Goal: Task Accomplishment & Management: Use online tool/utility

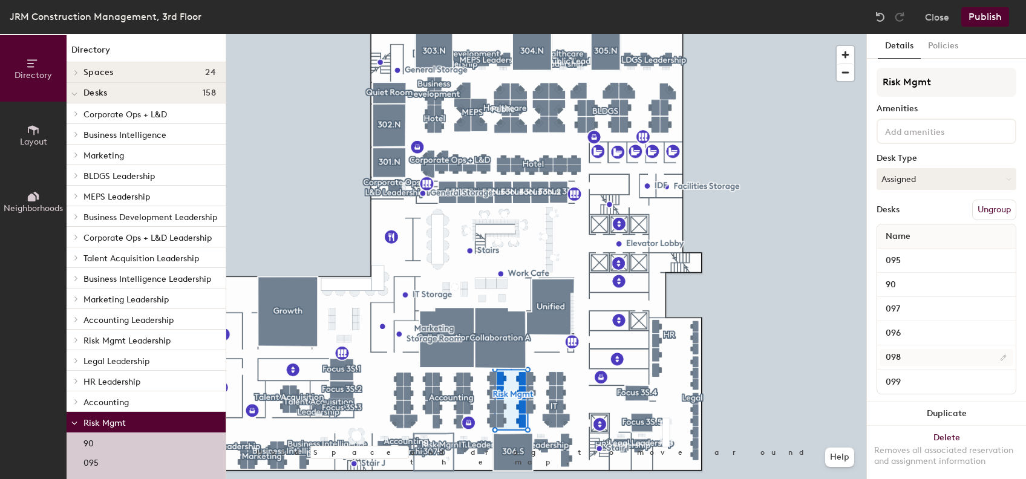
scroll to position [19, 0]
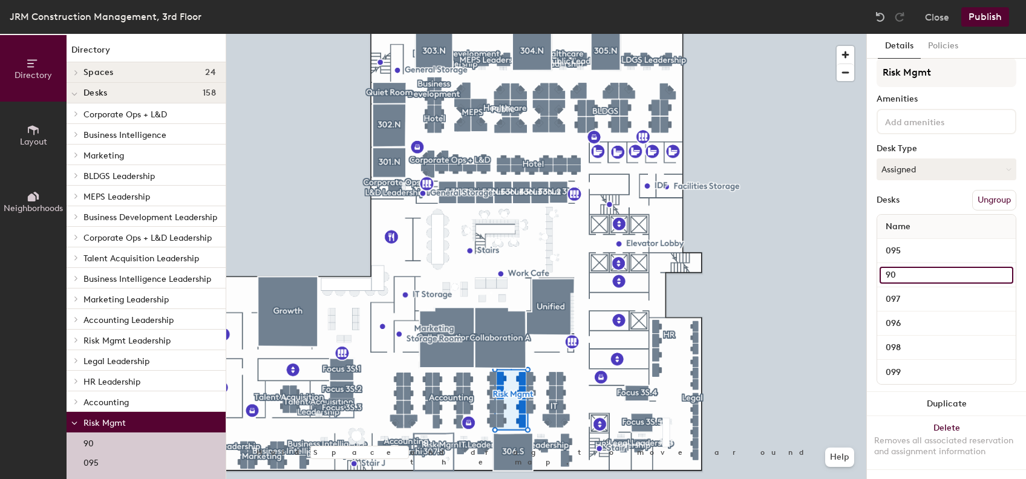
click at [988, 267] on input "90" at bounding box center [946, 275] width 134 height 17
click at [946, 263] on div "90" at bounding box center [946, 275] width 138 height 24
click at [946, 267] on input "90" at bounding box center [946, 275] width 134 height 17
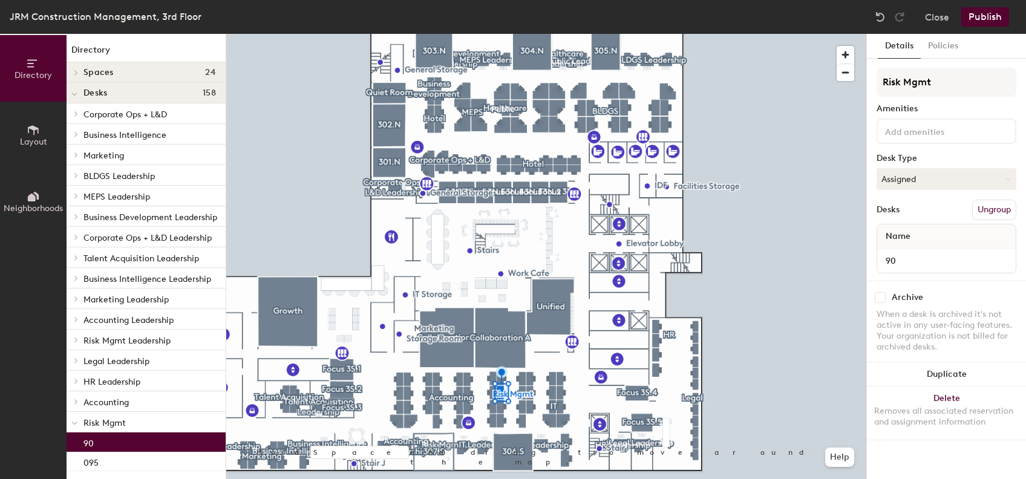
click at [979, 208] on button "Ungroup" at bounding box center [994, 210] width 44 height 21
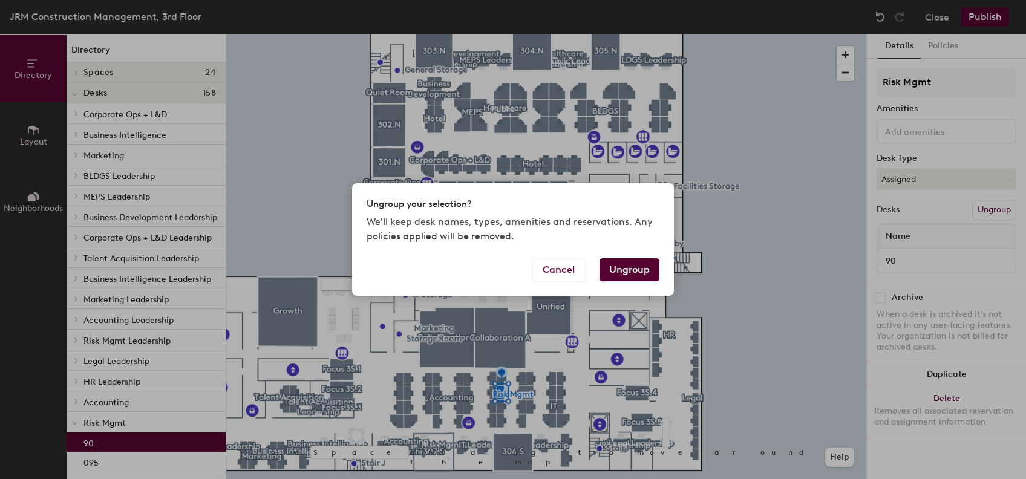
click at [645, 278] on button "Ungroup" at bounding box center [629, 269] width 60 height 23
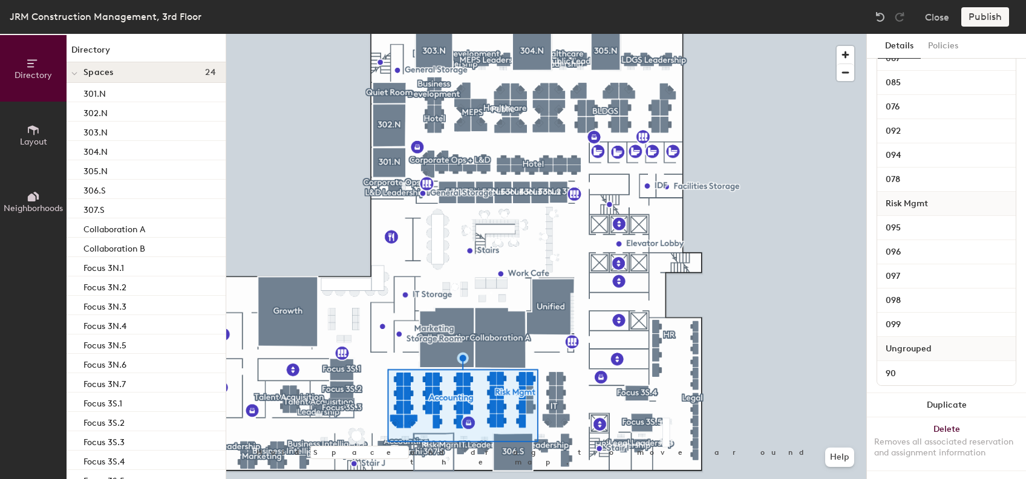
scroll to position [783, 0]
click at [994, 363] on input "90" at bounding box center [946, 371] width 134 height 17
click at [466, 34] on div at bounding box center [546, 34] width 640 height 0
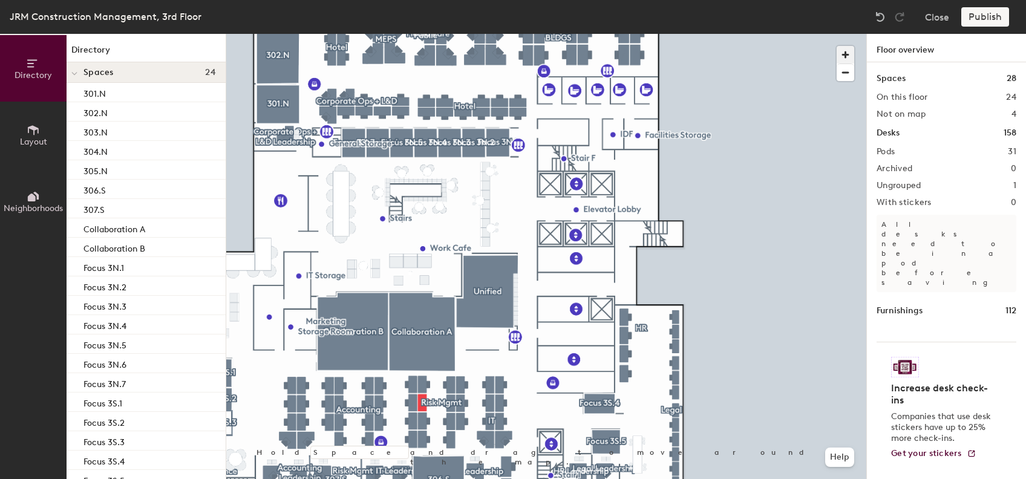
click at [845, 49] on span "button" at bounding box center [845, 55] width 18 height 18
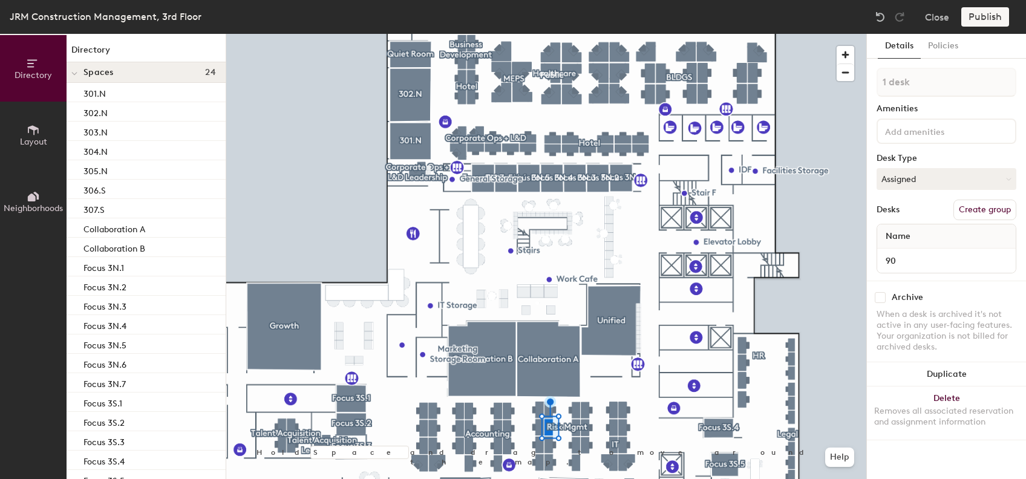
click at [481, 34] on div at bounding box center [546, 34] width 640 height 0
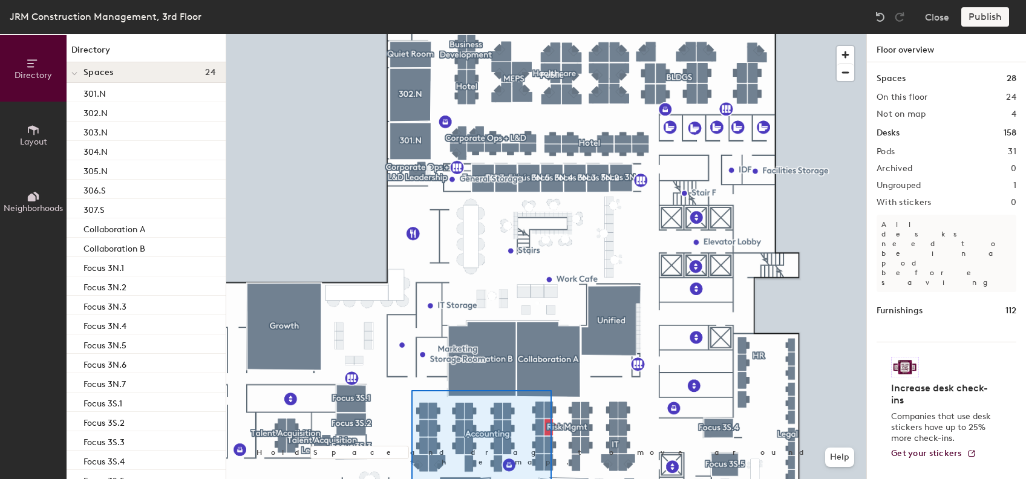
click at [552, 478] on html "Skip navigation Schedule Office People Analytics Visits Deliveries Services Man…" at bounding box center [513, 239] width 1026 height 479
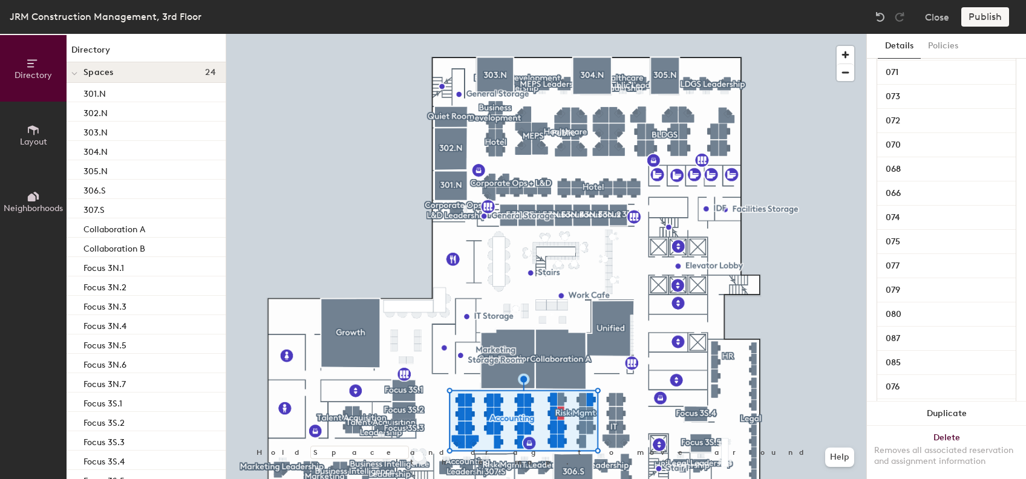
scroll to position [576, 0]
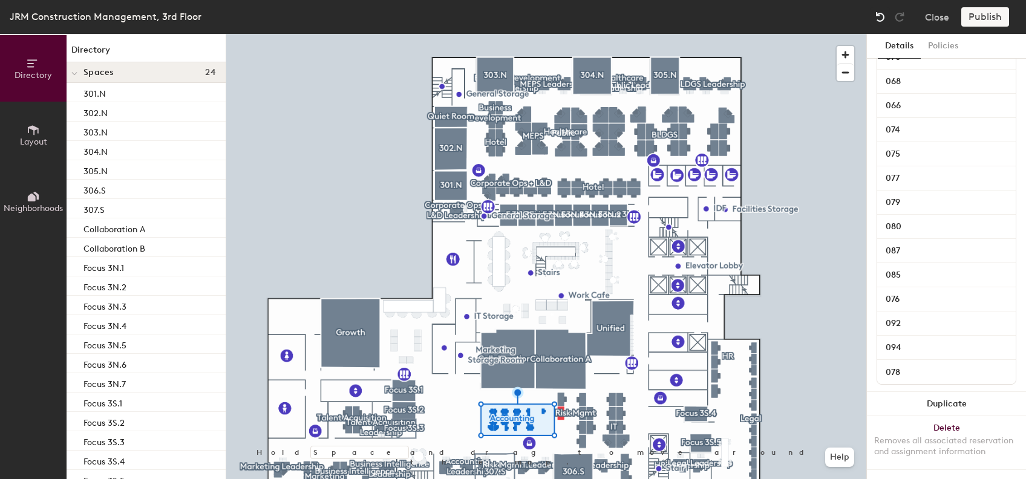
click at [874, 21] on img at bounding box center [880, 17] width 12 height 12
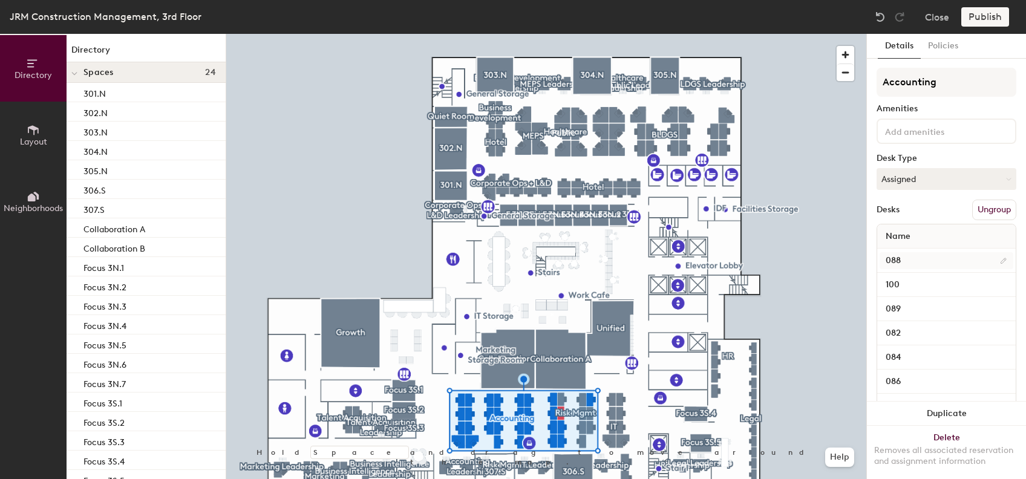
scroll to position [13, 0]
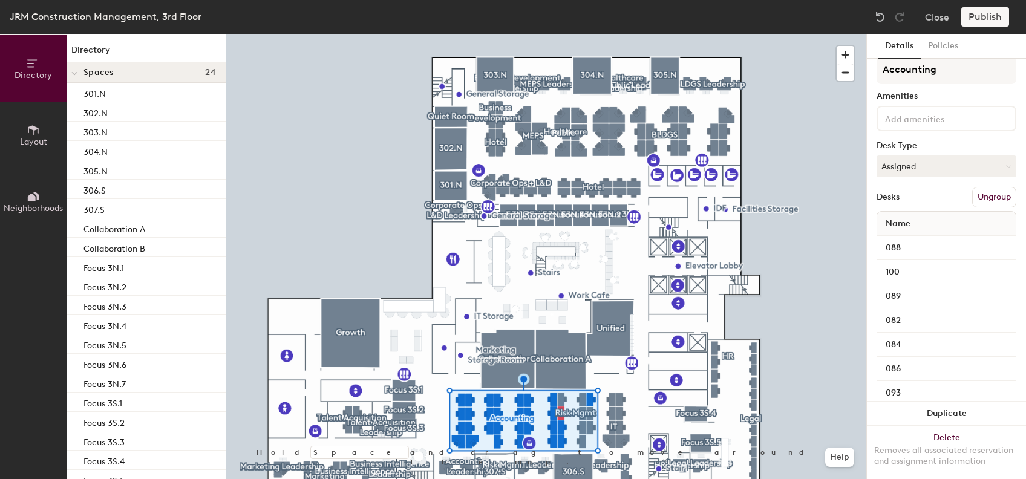
click at [930, 224] on div "Name" at bounding box center [946, 224] width 138 height 24
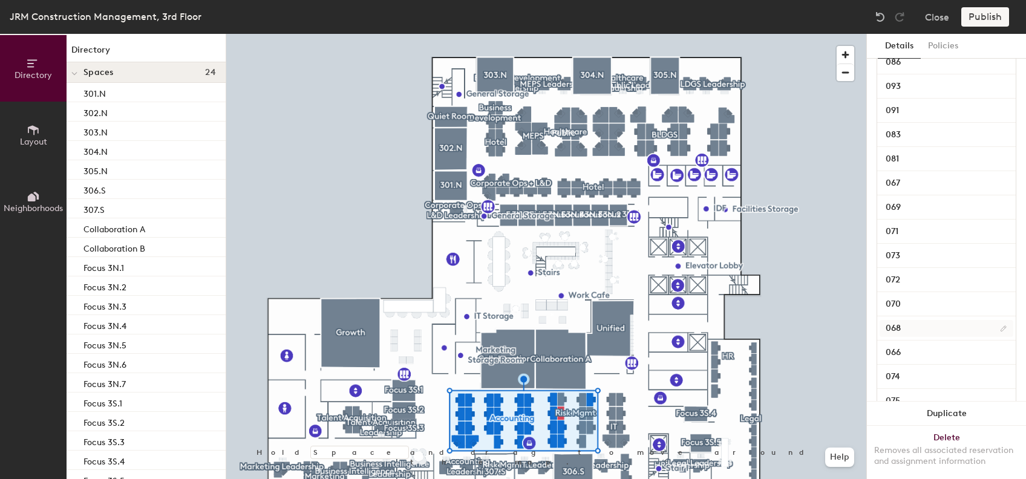
scroll to position [0, 0]
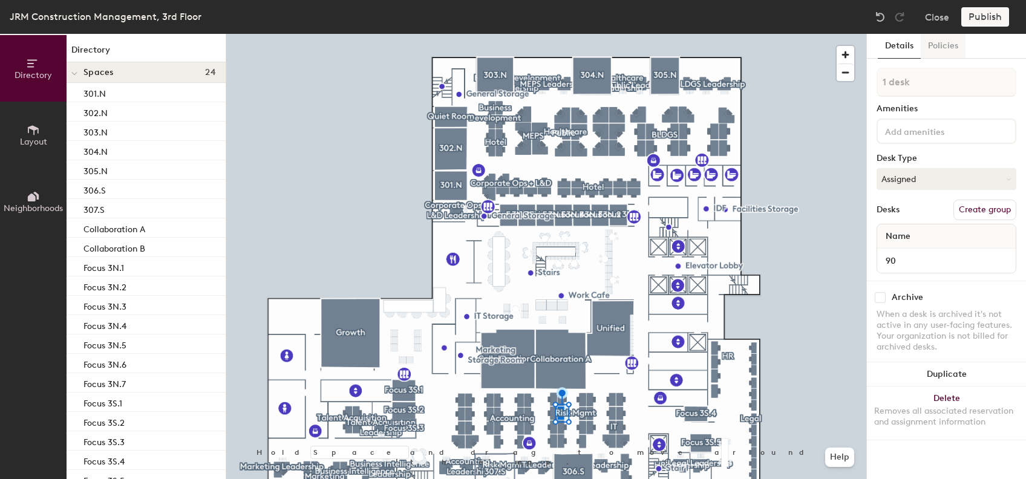
click at [946, 45] on button "Policies" at bounding box center [942, 46] width 45 height 25
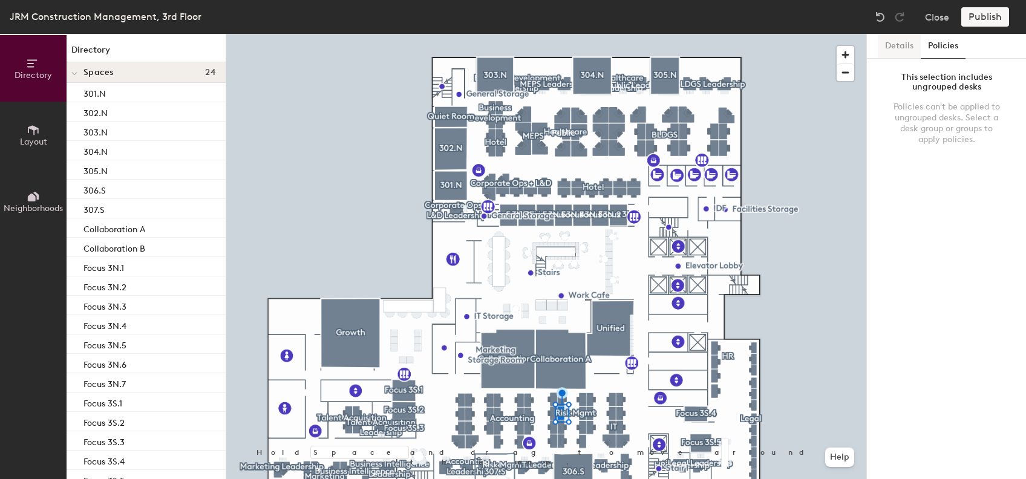
click at [907, 53] on button "Details" at bounding box center [899, 46] width 43 height 25
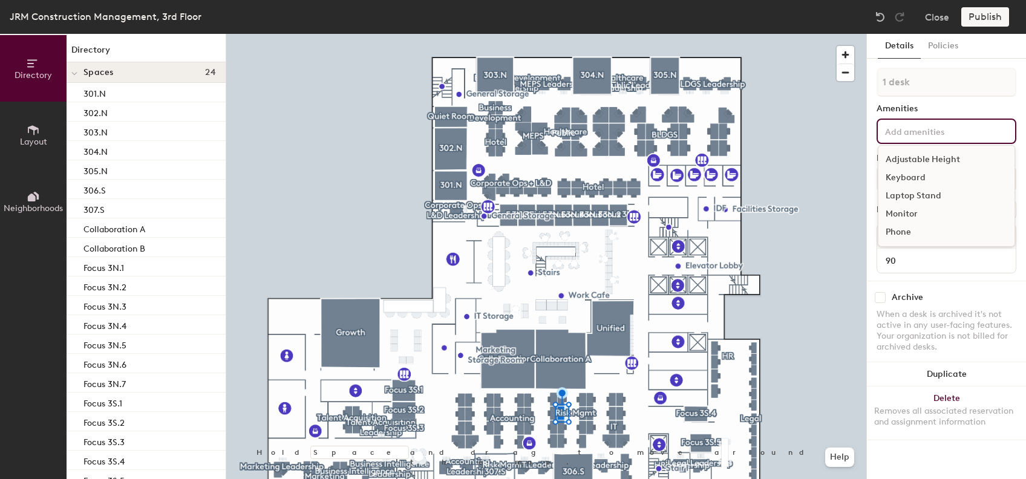
click at [912, 140] on div "Adjustable Height Keyboard Laptop Stand Monitor Phone" at bounding box center [946, 131] width 140 height 25
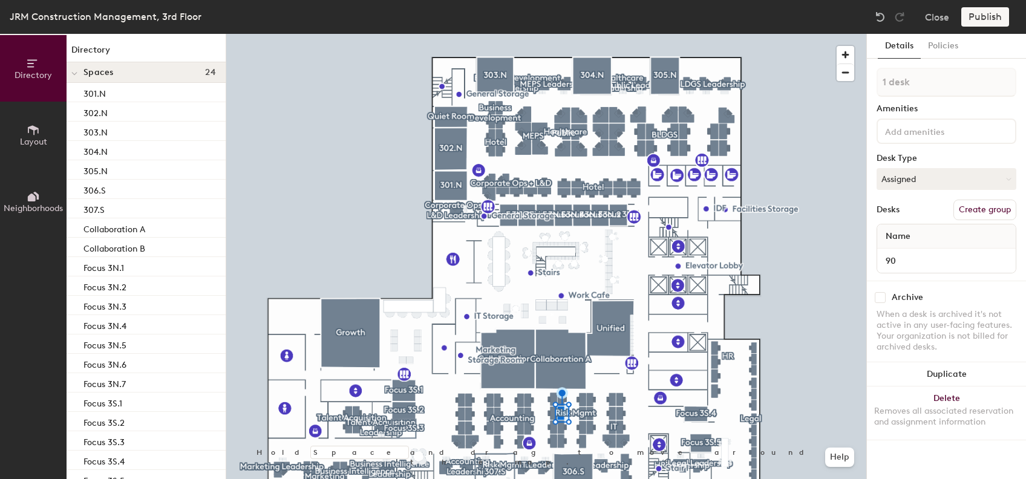
click at [973, 207] on button "Create group" at bounding box center [984, 210] width 63 height 21
click at [973, 207] on button "Ungroup" at bounding box center [994, 210] width 44 height 21
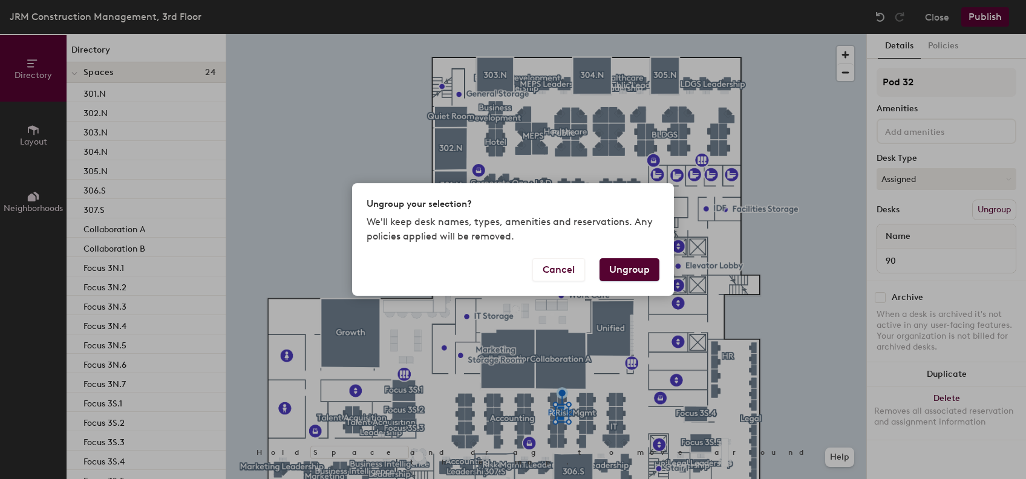
click at [619, 263] on button "Ungroup" at bounding box center [629, 269] width 60 height 23
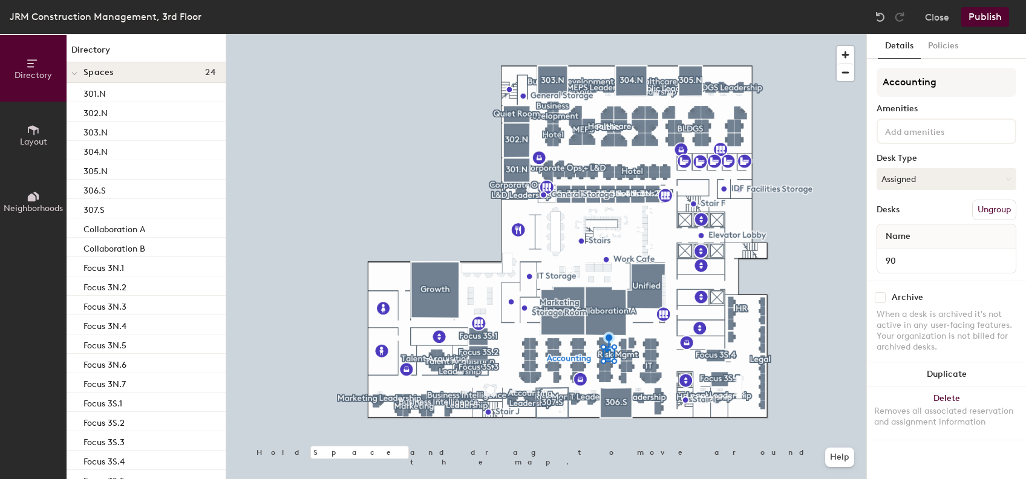
click at [803, 34] on div at bounding box center [546, 34] width 640 height 0
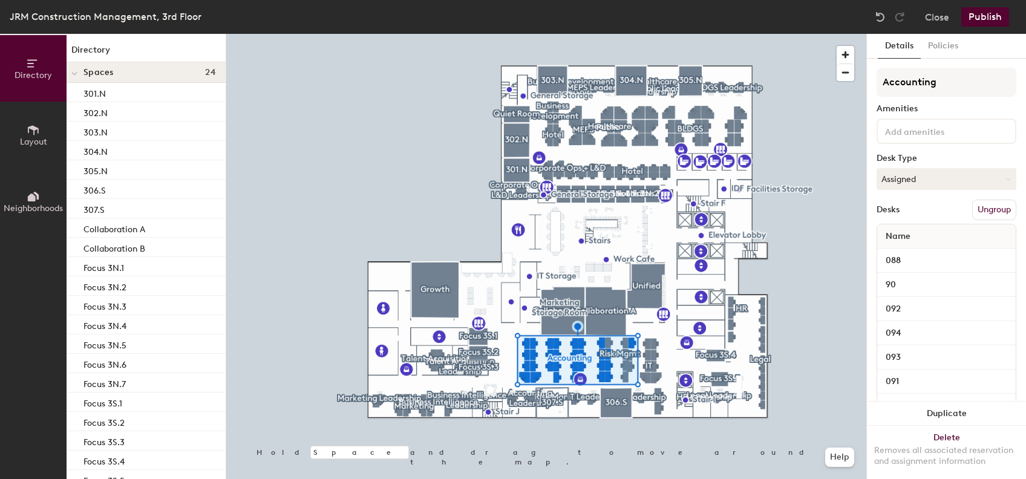
click at [985, 21] on button "Publish" at bounding box center [985, 16] width 48 height 19
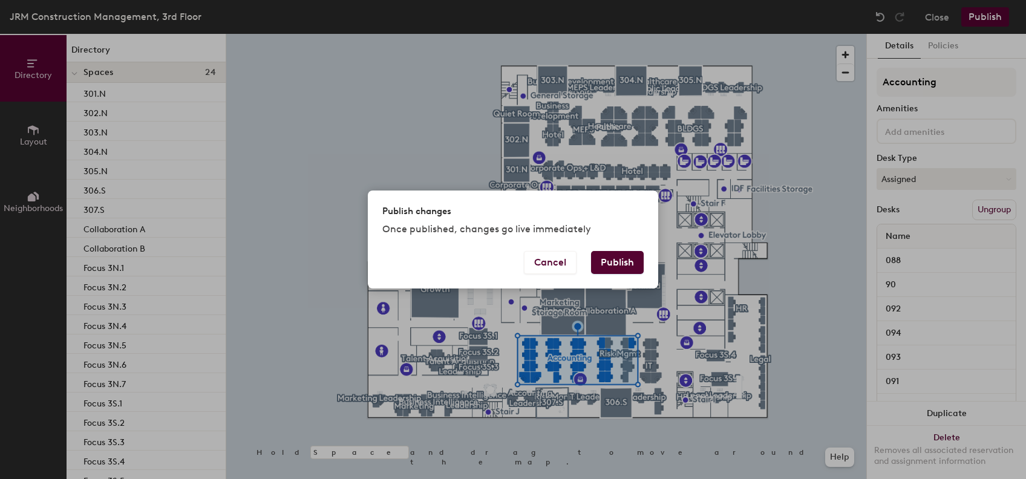
click at [605, 266] on button "Publish" at bounding box center [617, 262] width 53 height 23
